Goal: Task Accomplishment & Management: Use online tool/utility

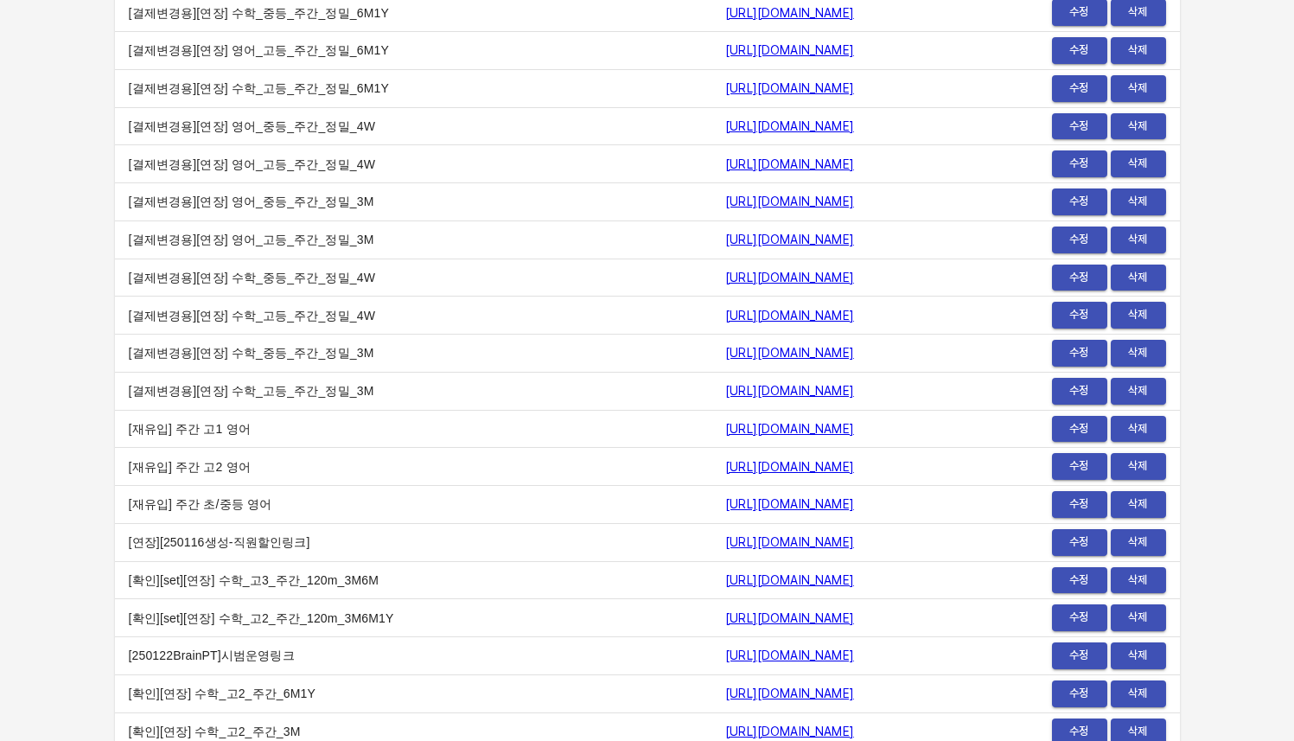
scroll to position [21256, 0]
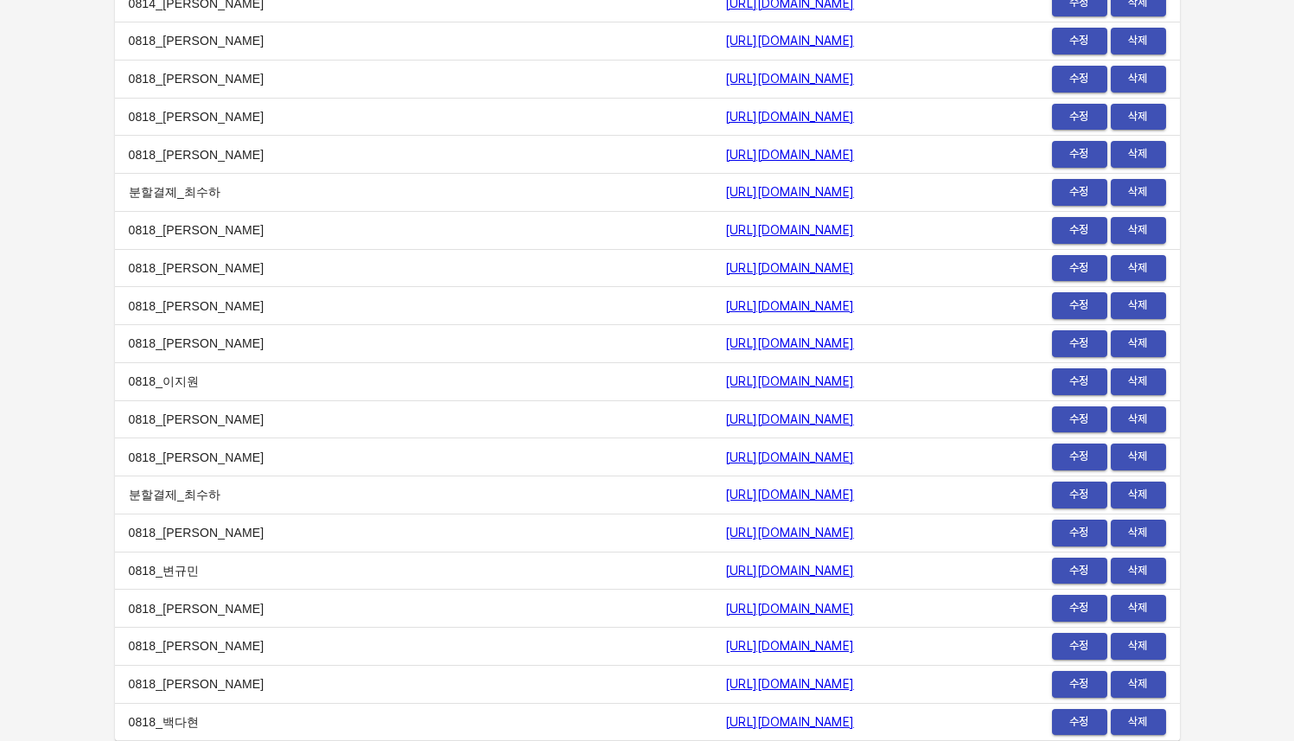
click at [1065, 563] on span "수정" at bounding box center [1079, 571] width 38 height 20
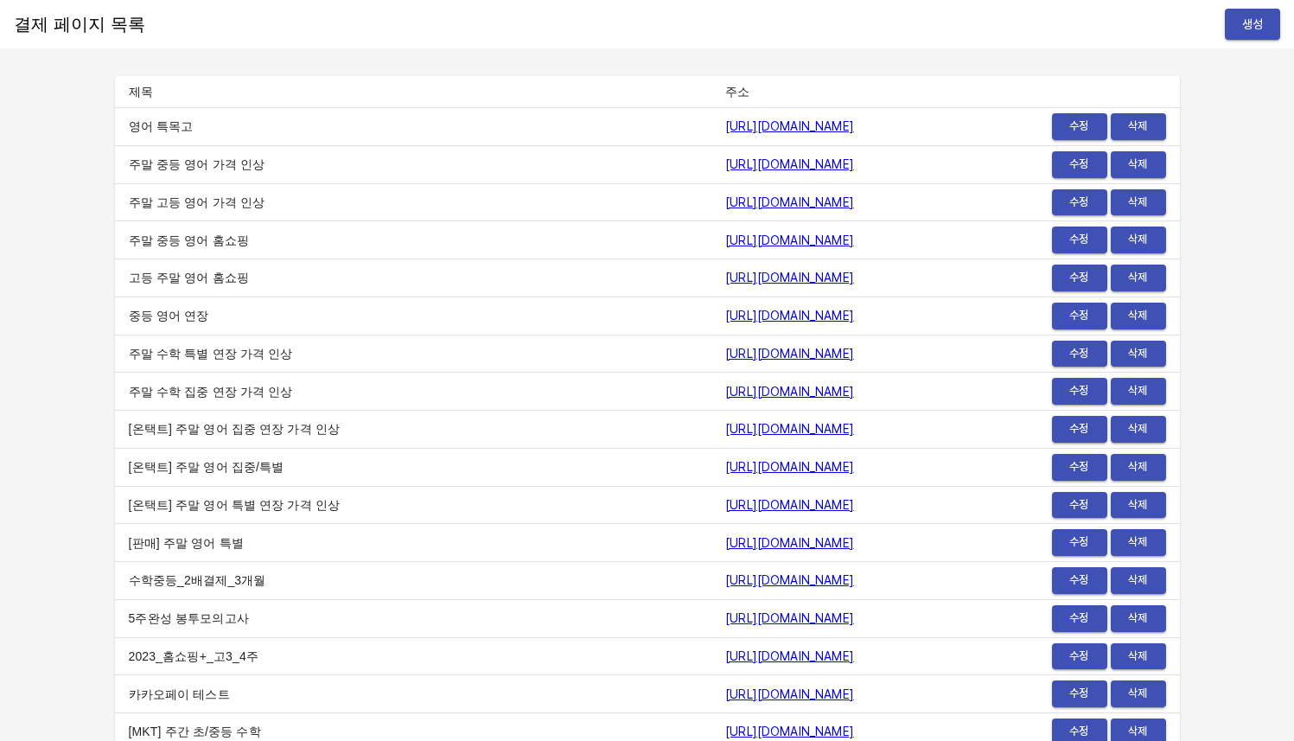
click at [1253, 11] on button "생성" at bounding box center [1251, 25] width 55 height 32
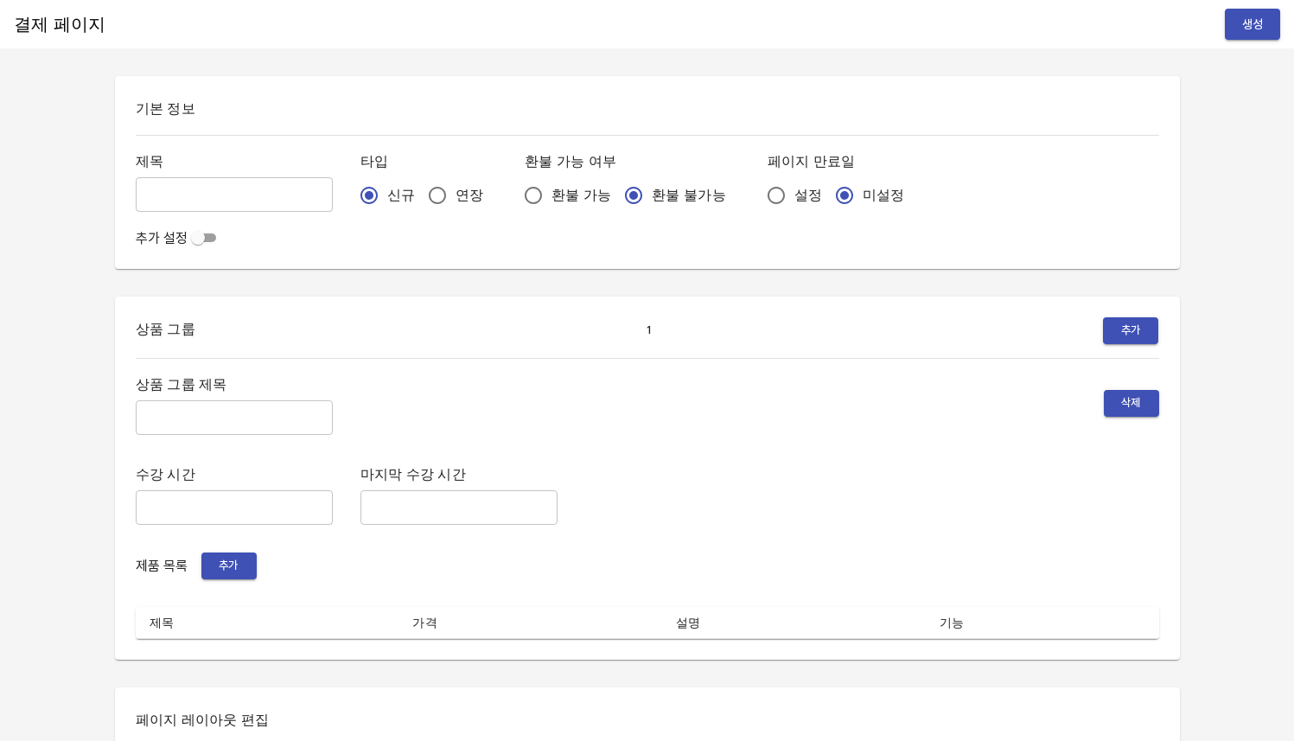
click at [81, 262] on div "결제 페이지 생성 기본 정보 제목 ​ 타입 신규 연장 환불 가능 여부 환불 가능 환불 불가능 페이지 만료일 설정 미설정 추가 설정 상품 그룹 …" at bounding box center [647, 723] width 1294 height 1447
click at [419, 191] on input "연장" at bounding box center [437, 195] width 36 height 36
radio input "true"
click at [758, 192] on input "설정" at bounding box center [776, 195] width 36 height 36
radio input "true"
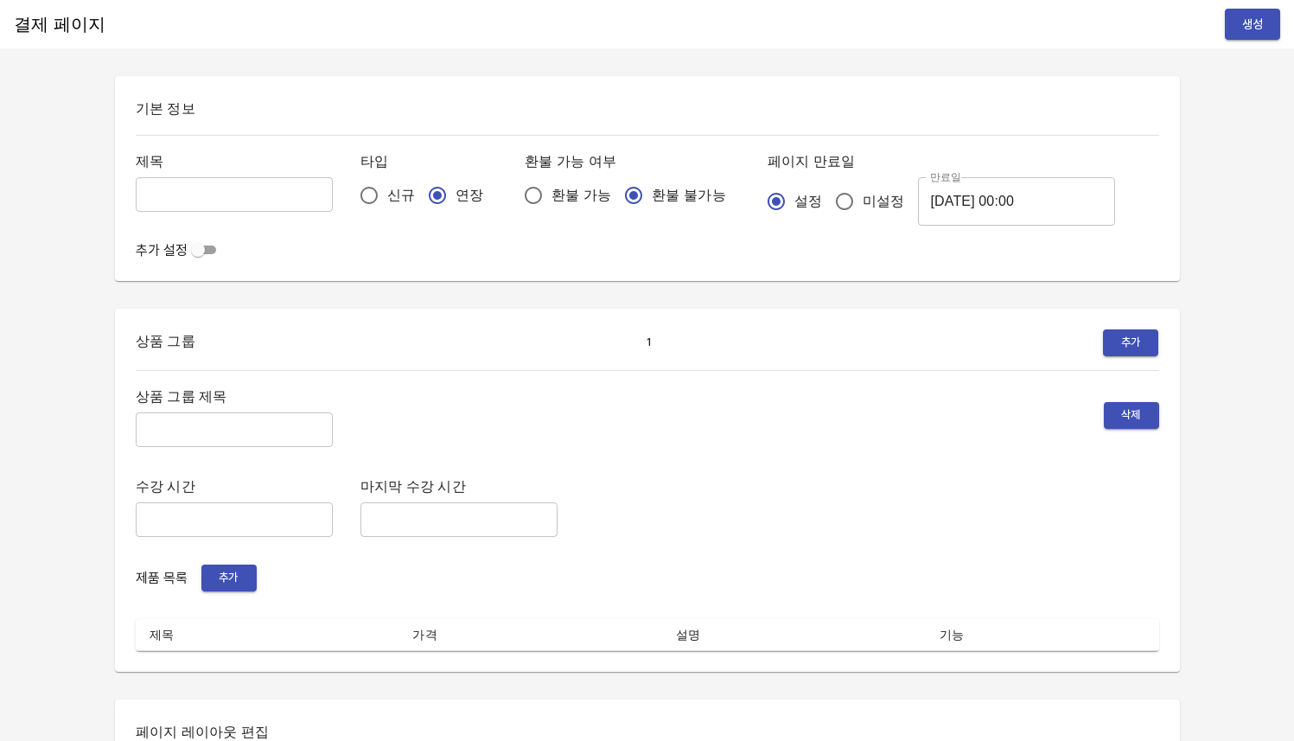
click at [918, 212] on input "2025-08-20 00:00" at bounding box center [1016, 201] width 197 height 48
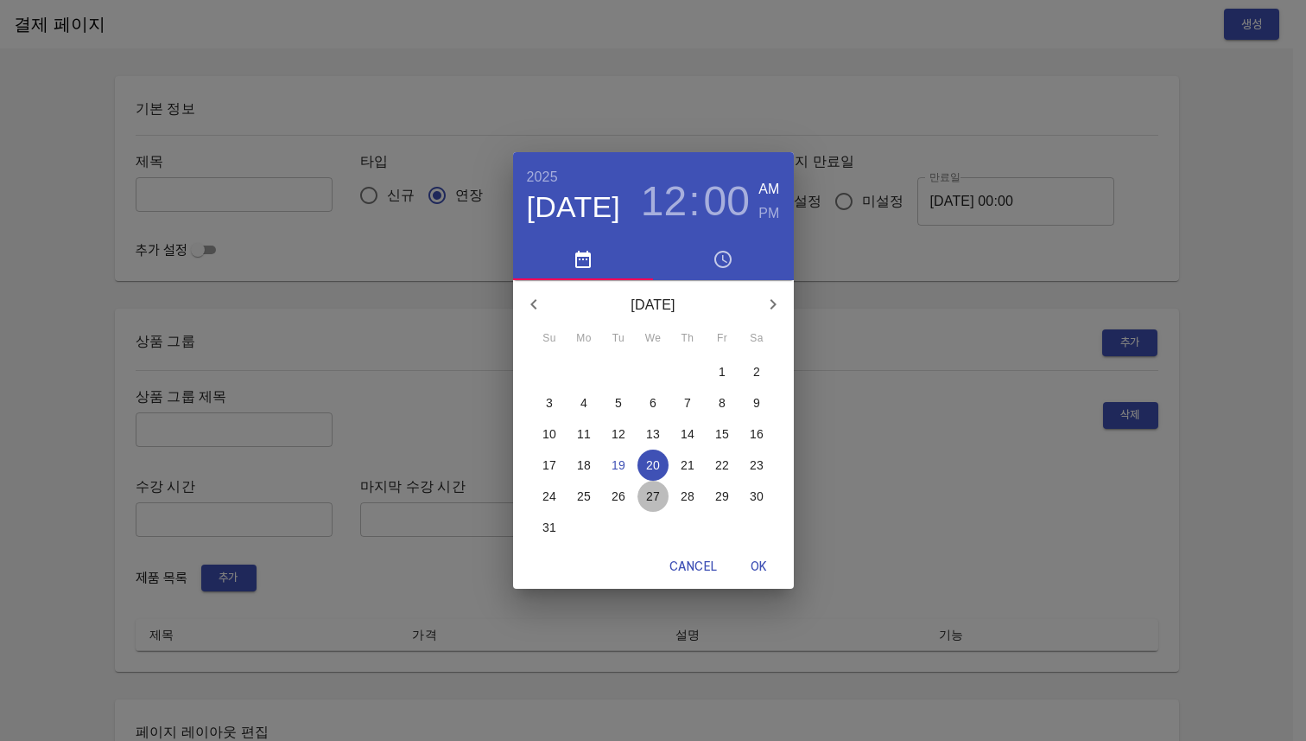
click at [667, 495] on span "27" at bounding box center [653, 495] width 31 height 17
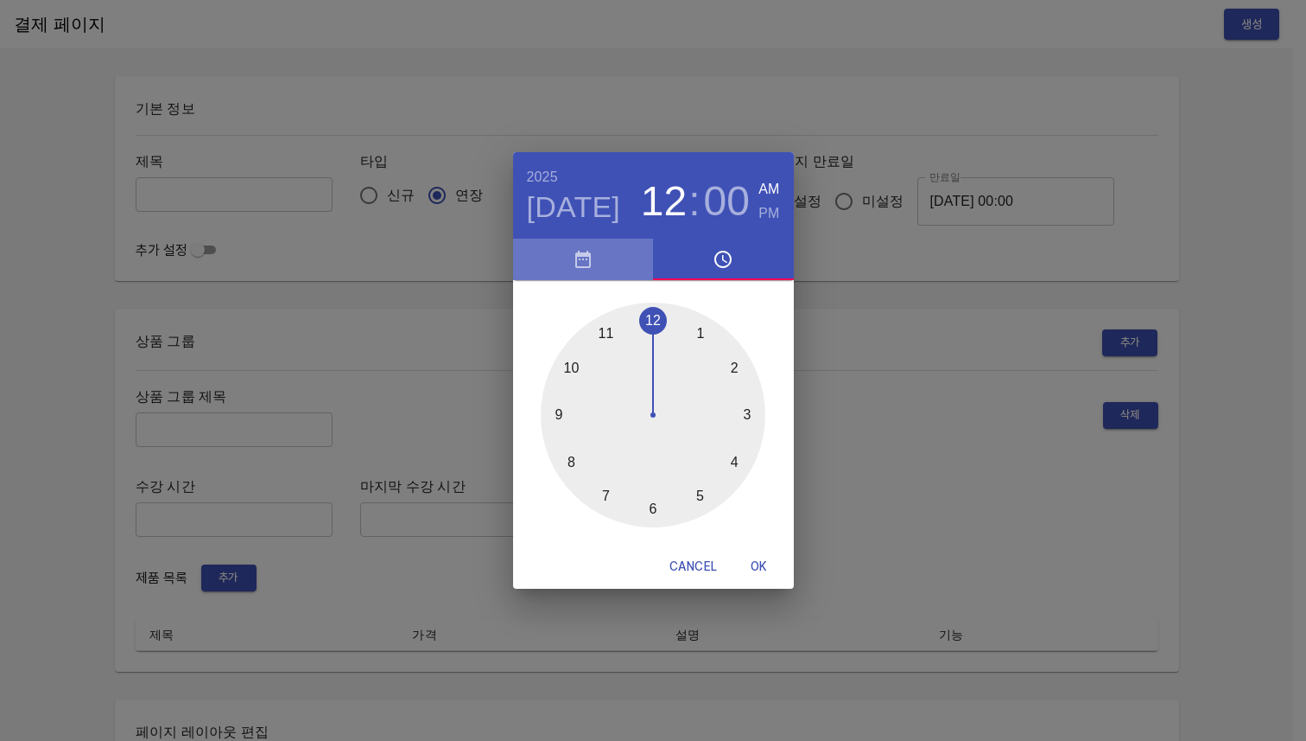
click at [590, 249] on icon "button" at bounding box center [583, 259] width 21 height 21
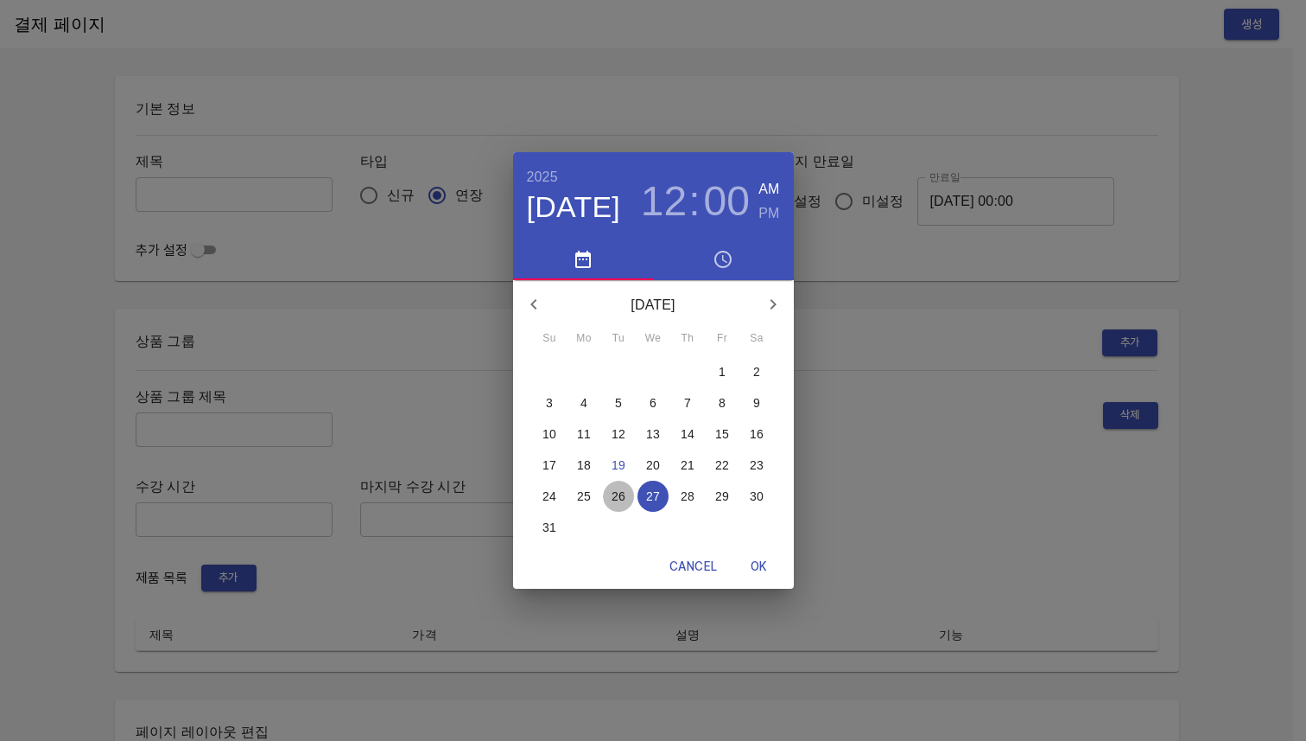
click at [618, 502] on p "26" at bounding box center [619, 495] width 14 height 17
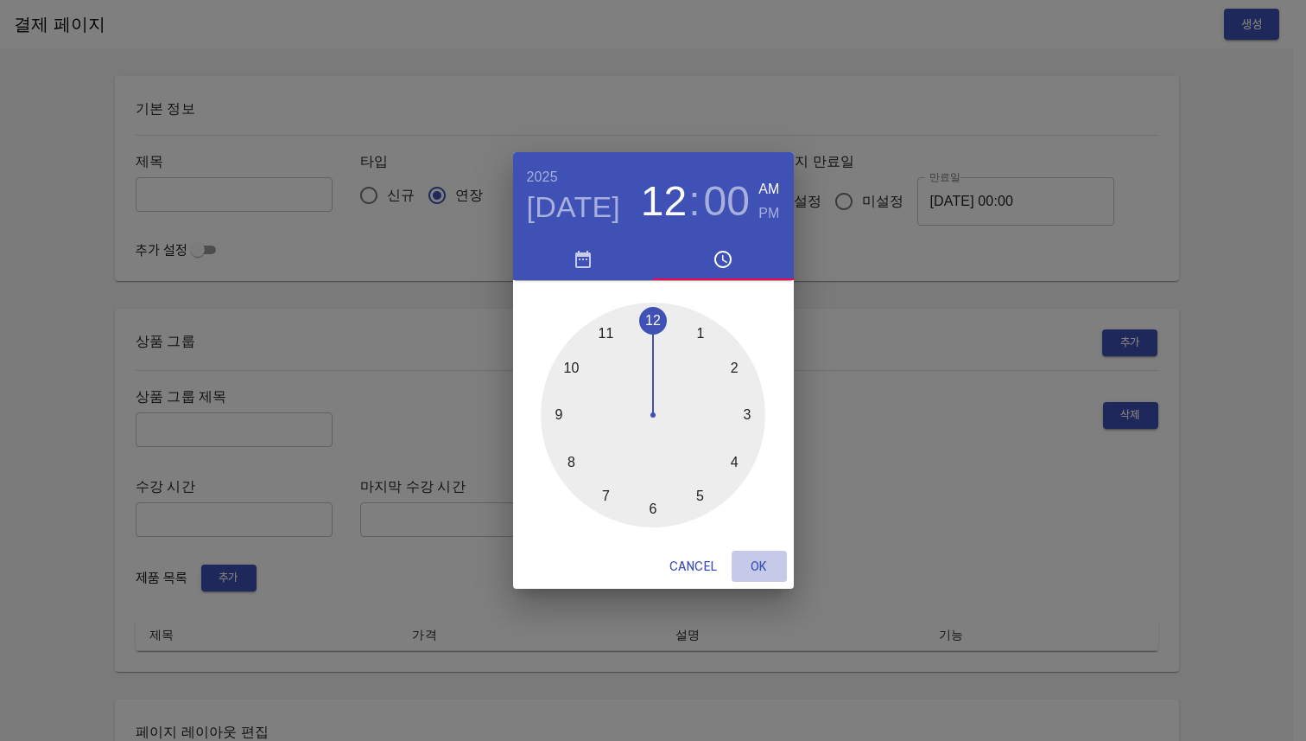
click at [773, 558] on span "OK" at bounding box center [759, 567] width 41 height 22
type input "[DATE] 00:00"
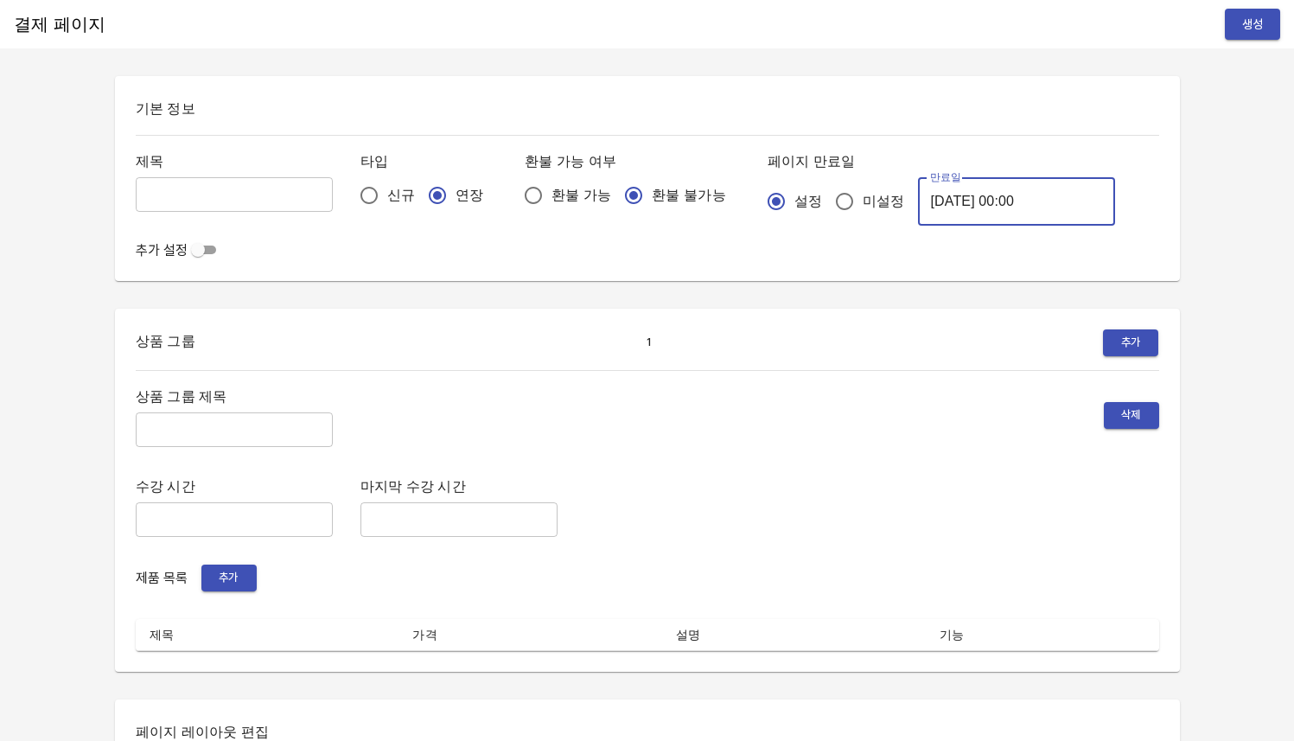
click at [64, 348] on div "결제 페이지 생성 기본 정보 제목 ​ 타입 신규 연장 환불 가능 여부 환불 가능 환불 불가능 페이지 만료일 설정 미설정 만료일 2025-08-…" at bounding box center [647, 729] width 1294 height 1459
